Goal: Information Seeking & Learning: Learn about a topic

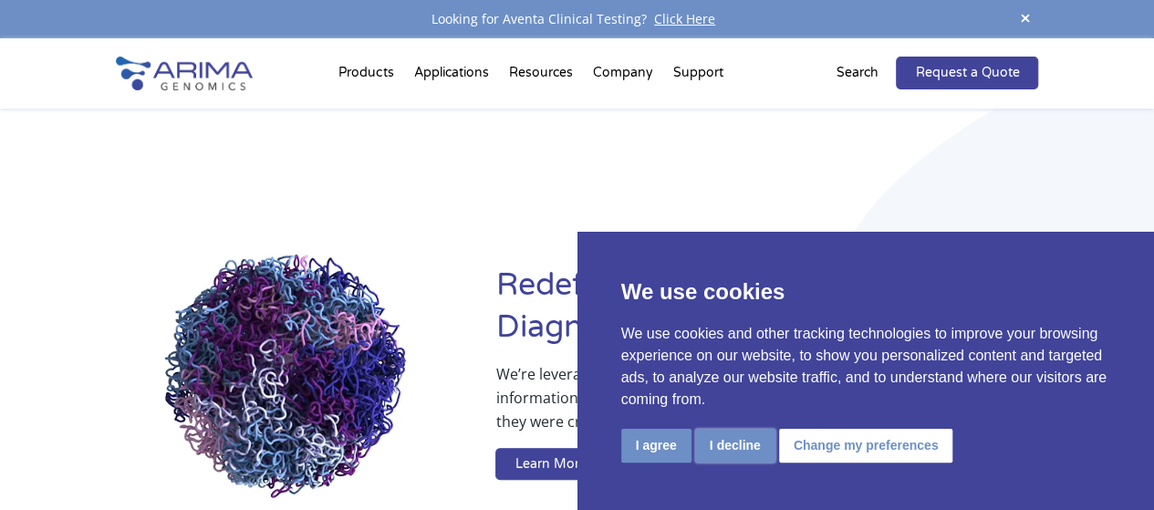
click at [732, 449] on button "I decline" at bounding box center [735, 446] width 80 height 34
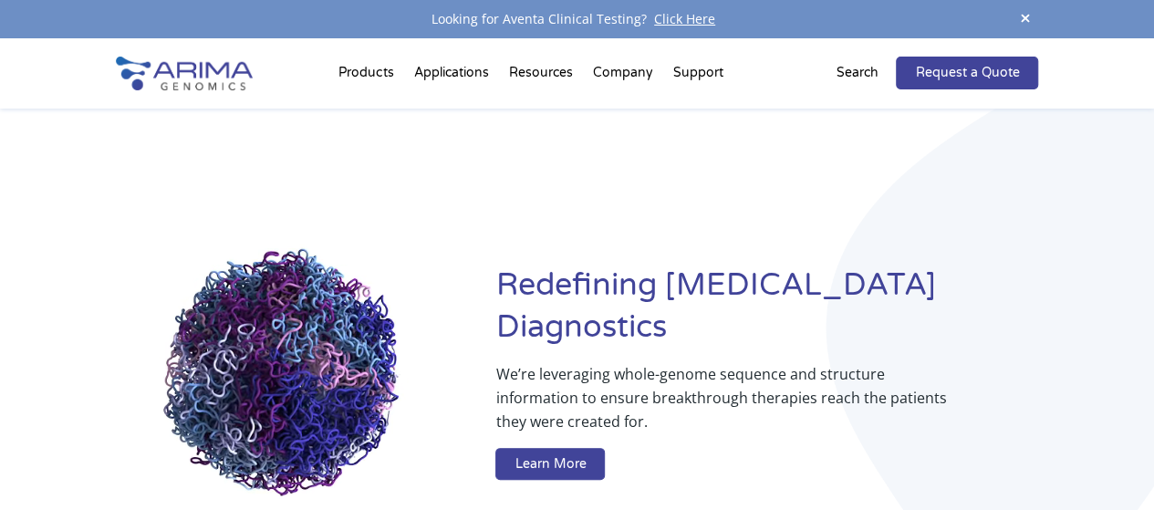
click at [205, 73] on img at bounding box center [184, 74] width 137 height 34
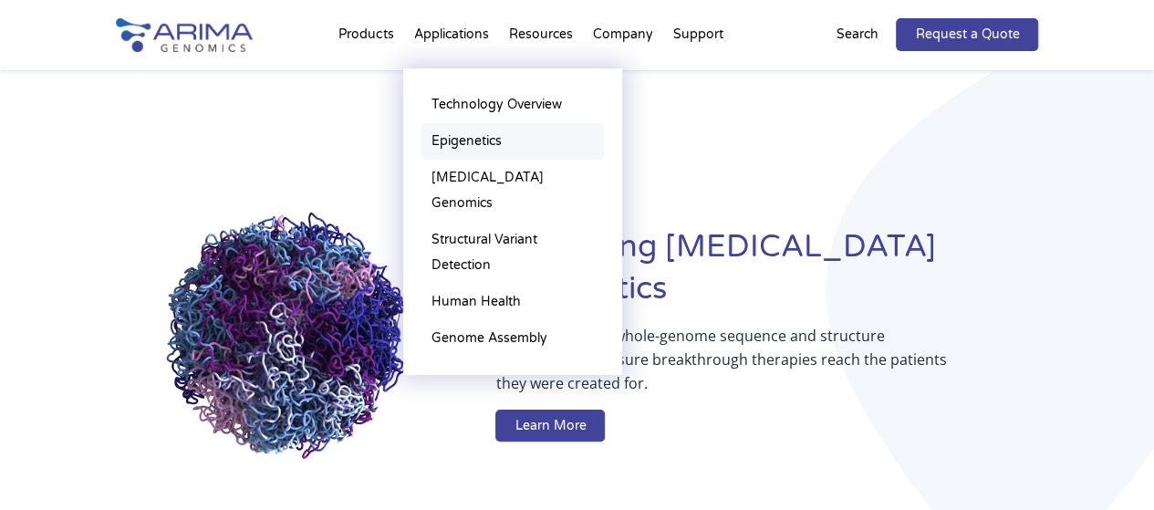
click at [472, 137] on link "Epigenetics" at bounding box center [512, 141] width 182 height 36
